Goal: Task Accomplishment & Management: Use online tool/utility

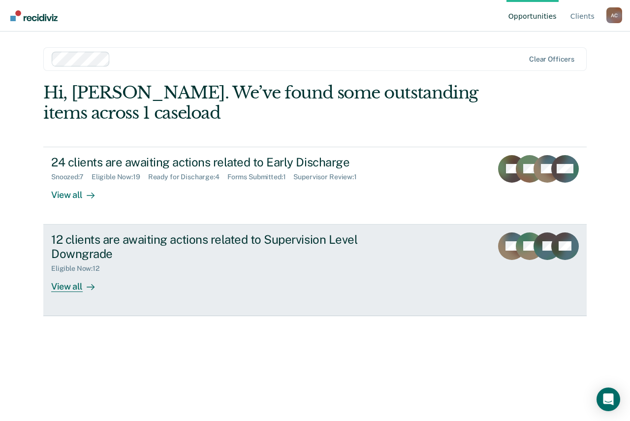
click at [67, 274] on div "View all" at bounding box center [78, 282] width 55 height 19
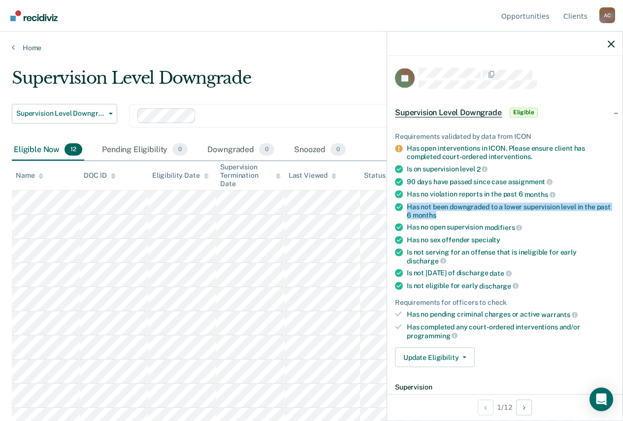
drag, startPoint x: 458, startPoint y: 213, endPoint x: 398, endPoint y: 207, distance: 60.4
click at [398, 207] on li "Has not been downgraded to a lower supervision level in the past 6 months" at bounding box center [505, 210] width 220 height 17
click at [21, 51] on link "Home" at bounding box center [311, 47] width 599 height 9
